Goal: Complete application form: Complete application form

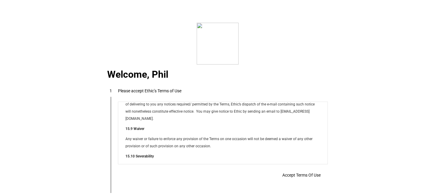
scroll to position [4844, 0]
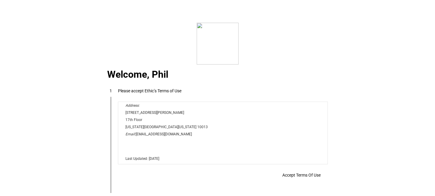
drag, startPoint x: 325, startPoint y: 154, endPoint x: 442, endPoint y: 272, distance: 166.3
click at [299, 180] on span at bounding box center [301, 175] width 53 height 14
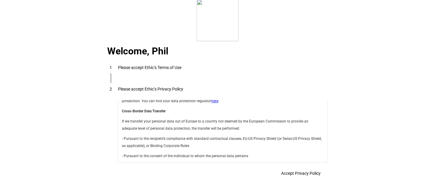
scroll to position [2125, 0]
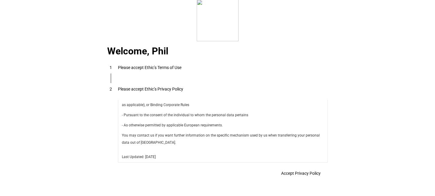
click at [308, 171] on span "Accept Privacy Policy" at bounding box center [300, 173] width 39 height 5
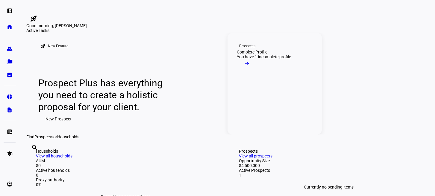
click at [250, 67] on mat-icon "arrow_right_alt" at bounding box center [247, 64] width 6 height 6
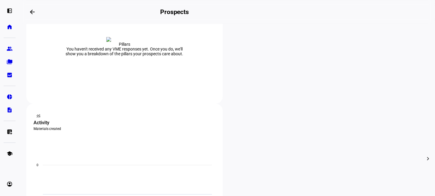
scroll to position [150, 0]
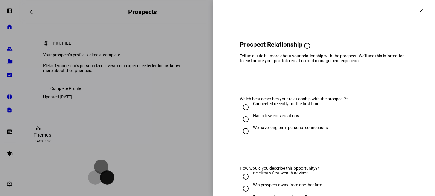
click at [240, 135] on input "We have long term personal connections" at bounding box center [246, 131] width 12 height 12
radio input "true"
click at [240, 135] on input "We have long term personal connections" at bounding box center [246, 131] width 12 height 12
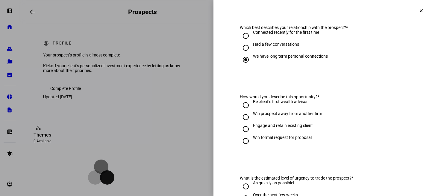
scroll to position [90, 0]
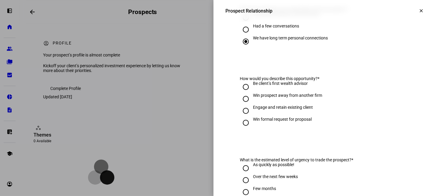
click at [242, 114] on input "Engage and retain existing client" at bounding box center [246, 111] width 12 height 12
radio input "true"
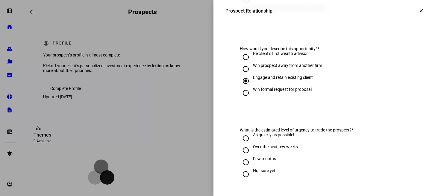
scroll to position [209, 0]
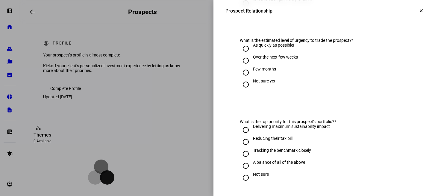
click at [240, 63] on input "Over the next few weeks" at bounding box center [246, 61] width 12 height 12
radio input "true"
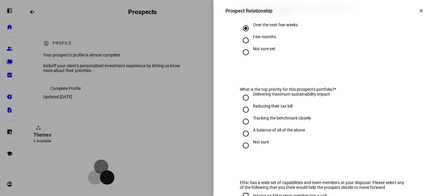
scroll to position [269, 0]
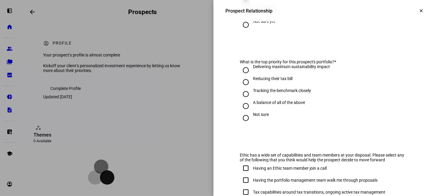
click at [242, 106] on input "A balance of all of the above" at bounding box center [246, 106] width 12 height 12
radio input "true"
click at [241, 73] on input "Delivering maximum sustainability impact" at bounding box center [246, 70] width 12 height 12
radio input "true"
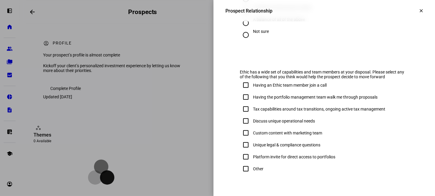
scroll to position [378, 0]
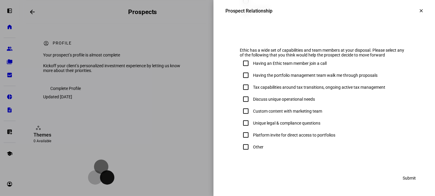
click at [241, 98] on input "Discuss unique operational needs" at bounding box center [246, 99] width 12 height 12
click at [333, 144] on div "Other" at bounding box center [324, 147] width 169 height 12
click at [243, 100] on input "Discuss unique operational needs" at bounding box center [246, 99] width 12 height 12
checkbox input "false"
click at [241, 112] on input "Custom content with marketing team" at bounding box center [246, 111] width 12 height 12
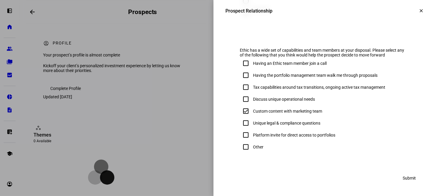
checkbox input "true"
click at [404, 176] on span "Submit" at bounding box center [408, 178] width 13 height 12
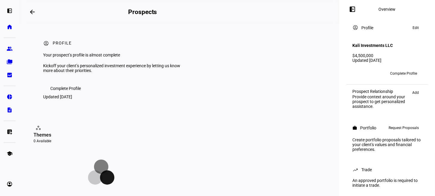
click at [407, 69] on span "Complete Profile" at bounding box center [403, 74] width 27 height 10
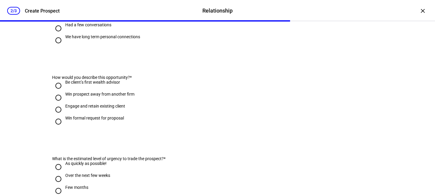
scroll to position [90, 0]
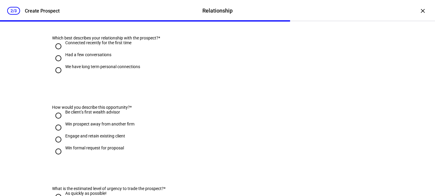
click at [57, 76] on input "We have long term personal connections" at bounding box center [58, 70] width 12 height 12
radio input "true"
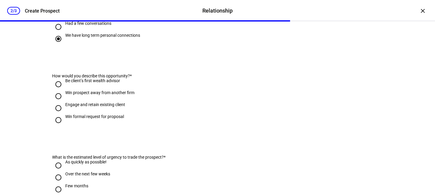
scroll to position [179, 0]
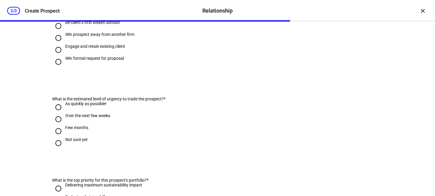
click at [58, 56] on input "Engage and retain existing client" at bounding box center [58, 50] width 12 height 12
radio input "true"
click at [58, 56] on input "Engage and retain existing client" at bounding box center [58, 50] width 12 height 12
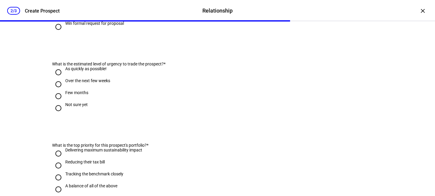
scroll to position [269, 0]
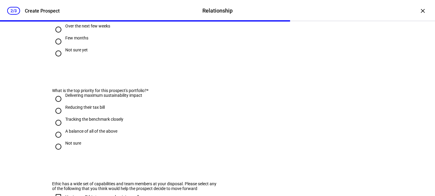
click at [56, 36] on input "Over the next few weeks" at bounding box center [58, 30] width 12 height 12
radio input "true"
click at [56, 105] on input "Delivering maximum sustainability impact" at bounding box center [58, 99] width 12 height 12
radio input "true"
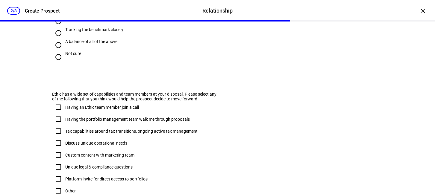
scroll to position [389, 0]
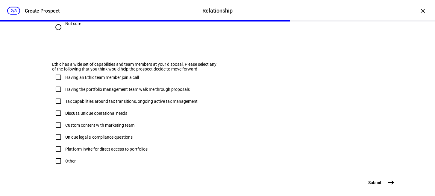
click at [56, 131] on input "Custom content with marketing team" at bounding box center [58, 125] width 12 height 12
checkbox input "true"
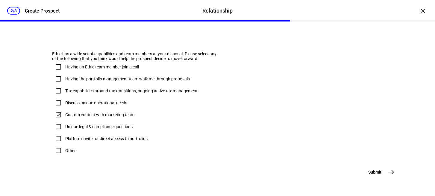
scroll to position [429, 0]
click at [389, 174] on mat-icon "east" at bounding box center [390, 172] width 7 height 7
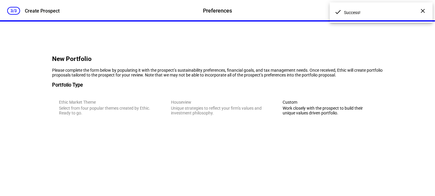
scroll to position [0, 0]
click at [310, 115] on div "Work closely with the prospect to build their unique values driven portfolio." at bounding box center [328, 111] width 93 height 10
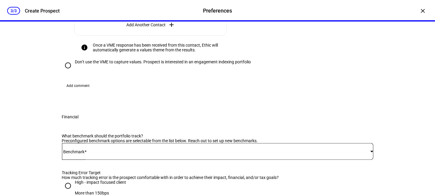
scroll to position [194, 0]
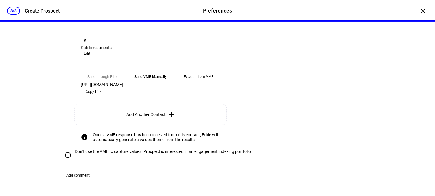
click at [90, 57] on span "Edit" at bounding box center [87, 53] width 6 height 7
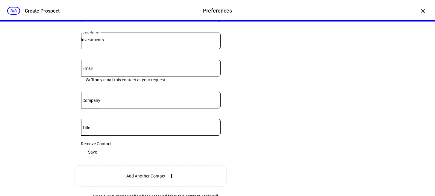
scroll to position [224, 0]
click at [105, 70] on input "Email" at bounding box center [150, 67] width 139 height 5
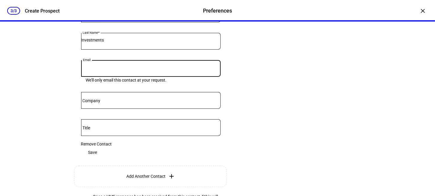
click at [101, 70] on input "Email" at bounding box center [150, 67] width 139 height 5
type input "[EMAIL_ADDRESS][DOMAIN_NAME]"
type input "Phil"
type input "[PERSON_NAME]"
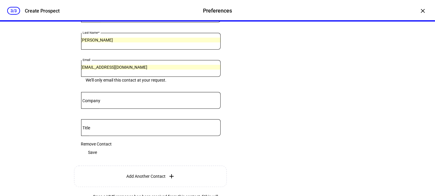
click at [100, 102] on input "Company" at bounding box center [150, 99] width 139 height 5
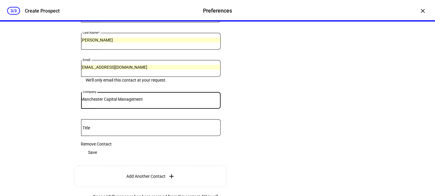
scroll to position [344, 0]
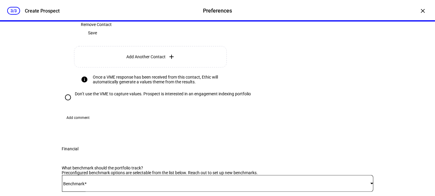
type input "Manchester Capital Management"
type input "Wealth Manager, Director of Impact Investing"
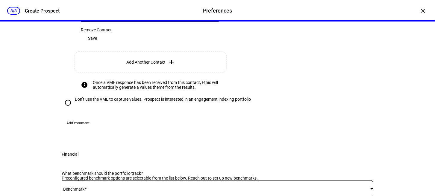
scroll to position [337, 0]
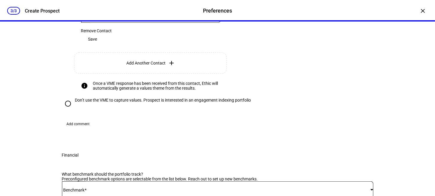
click at [97, 45] on span "Save" at bounding box center [92, 39] width 9 height 12
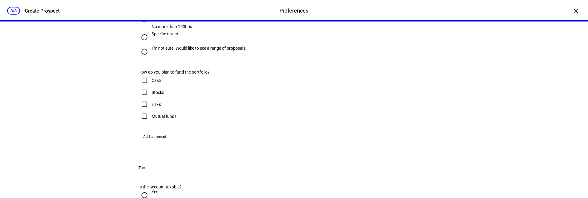
scroll to position [538, 0]
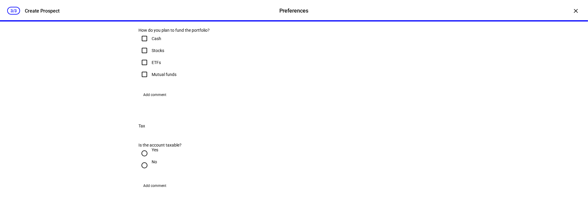
radio input "true"
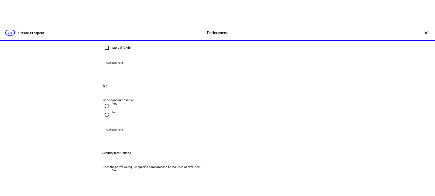
scroll to position [628, 0]
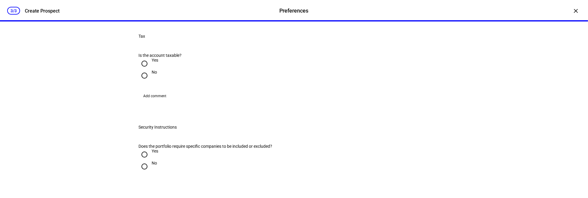
checkbox input "true"
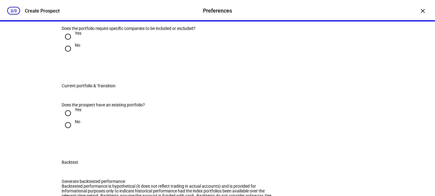
scroll to position [747, 0]
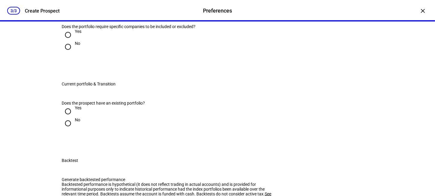
radio input "true"
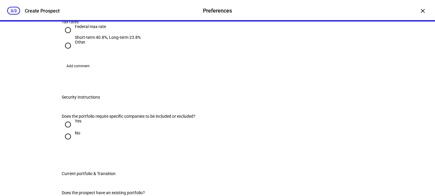
scroll to position [837, 0]
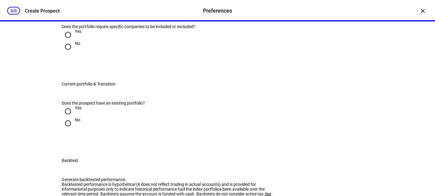
radio input "true"
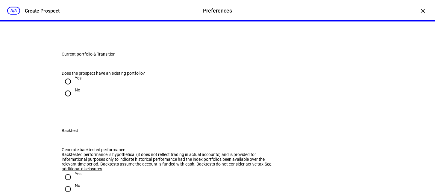
scroll to position [957, 0]
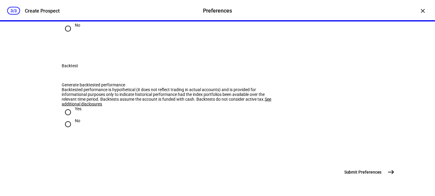
radio input "true"
click at [65, 23] on input "Yes" at bounding box center [68, 17] width 12 height 12
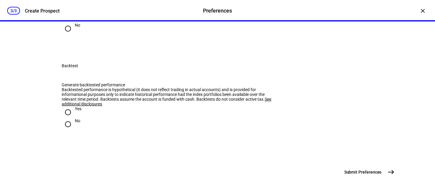
radio input "true"
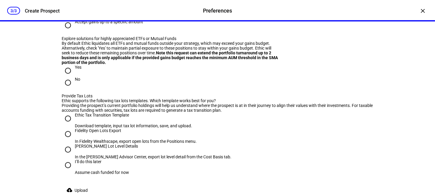
radio input "true"
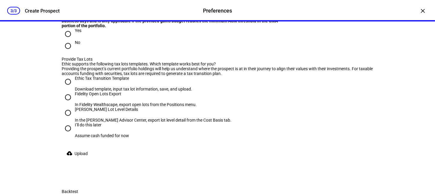
scroll to position [1106, 0]
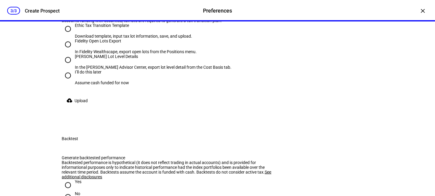
radio input "true"
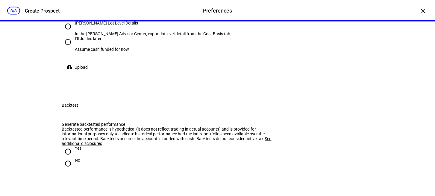
scroll to position [1166, 0]
radio input "true"
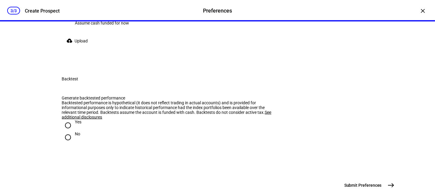
radio input "true"
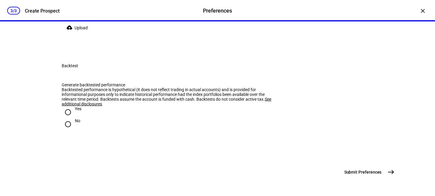
radio input "true"
click at [65, 106] on input "Yes" at bounding box center [68, 112] width 12 height 12
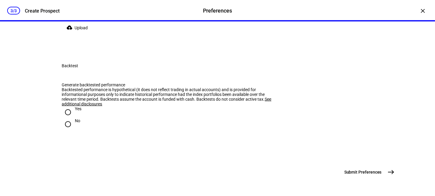
radio input "true"
click at [388, 172] on mat-icon "east" at bounding box center [390, 172] width 7 height 7
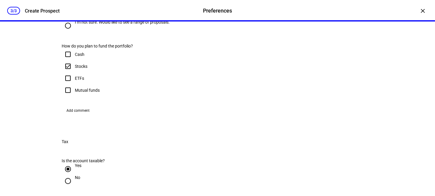
scroll to position [437, 0]
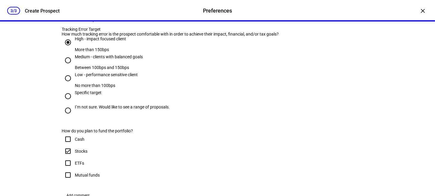
click at [103, 10] on span at bounding box center [216, 8] width 308 height 5
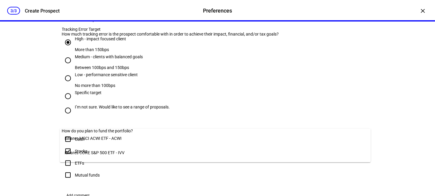
click at [86, 150] on span "iShares CORE S&P 500 ETF - IVV" at bounding box center [95, 152] width 60 height 5
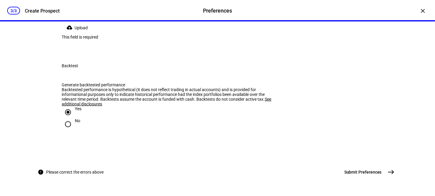
scroll to position [1424, 0]
click at [387, 171] on mat-icon "east" at bounding box center [390, 172] width 7 height 7
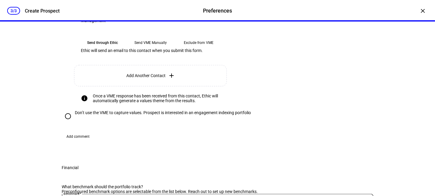
scroll to position [150, 0]
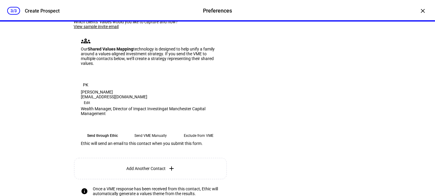
click at [97, 141] on eth-mega-radio-button "Send through Ethic" at bounding box center [102, 135] width 43 height 11
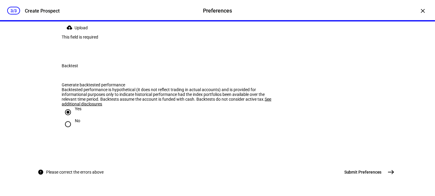
scroll to position [1256, 0]
click at [65, 9] on input "I’ll do this later Assume cash funded for now" at bounding box center [68, 3] width 12 height 12
radio input "true"
click at [390, 173] on mat-icon "east" at bounding box center [390, 172] width 7 height 7
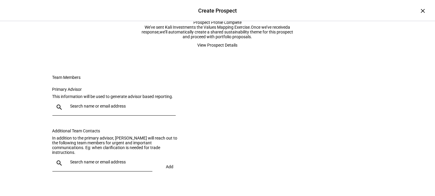
scroll to position [13, 0]
